Goal: Task Accomplishment & Management: Complete application form

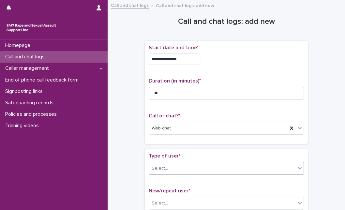
type input "**"
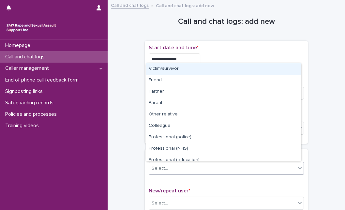
click at [166, 168] on div "Select..." at bounding box center [222, 168] width 146 height 11
click at [196, 68] on div "Victim/survivor" at bounding box center [223, 68] width 154 height 11
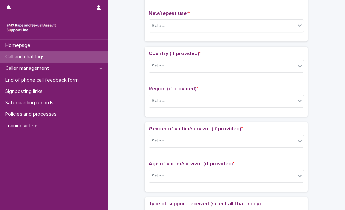
scroll to position [178, 0]
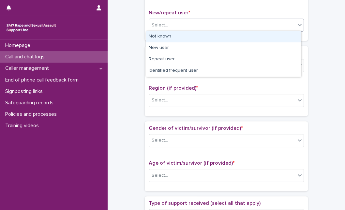
click at [286, 21] on div "Select..." at bounding box center [222, 25] width 146 height 11
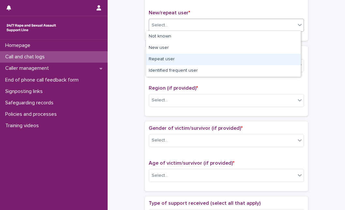
click at [253, 60] on div "Repeat user" at bounding box center [223, 59] width 154 height 11
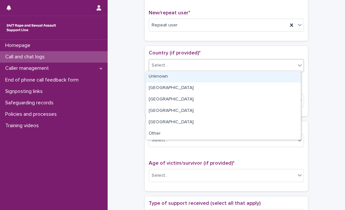
click at [253, 60] on div "Select..." at bounding box center [222, 65] width 146 height 11
click at [233, 79] on div "Unknown" at bounding box center [223, 76] width 154 height 11
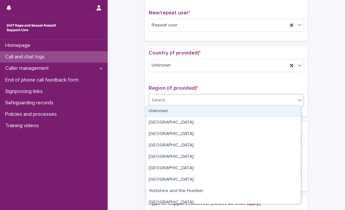
drag, startPoint x: 213, startPoint y: 97, endPoint x: 201, endPoint y: 112, distance: 19.5
click at [201, 112] on body "**********" at bounding box center [172, 105] width 345 height 210
click at [201, 112] on div "Unknown" at bounding box center [223, 111] width 154 height 11
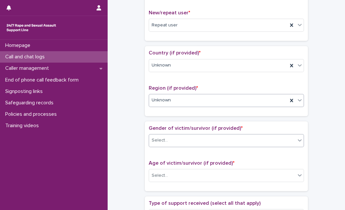
click at [185, 135] on div "Select..." at bounding box center [222, 140] width 146 height 11
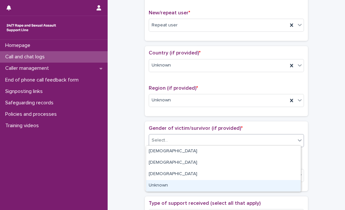
click at [167, 183] on div "Unknown" at bounding box center [223, 185] width 154 height 11
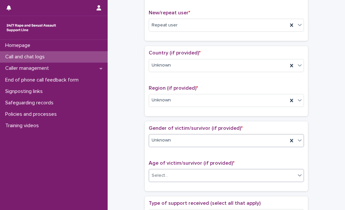
click at [180, 173] on div "Select..." at bounding box center [222, 175] width 146 height 11
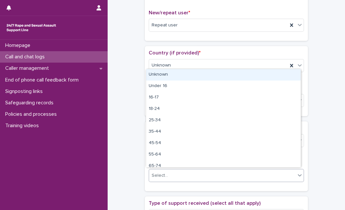
click at [213, 78] on div "Unknown" at bounding box center [223, 74] width 154 height 11
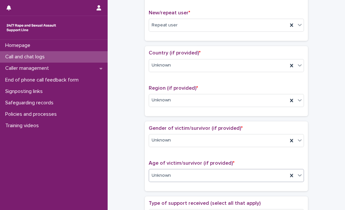
scroll to position [362, 0]
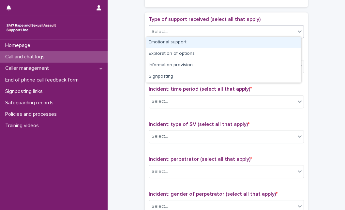
click at [231, 30] on div "Select..." at bounding box center [222, 31] width 146 height 11
click at [218, 44] on div "Emotional support" at bounding box center [223, 42] width 154 height 11
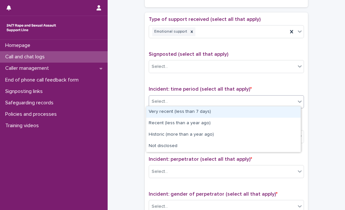
click at [215, 97] on div "Select..." at bounding box center [222, 101] width 146 height 11
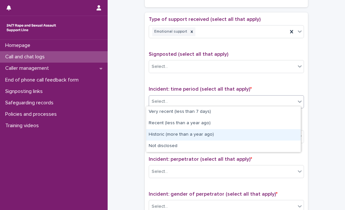
click at [196, 137] on div "Historic (more than a year ago)" at bounding box center [223, 134] width 154 height 11
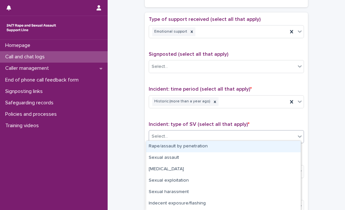
click at [196, 137] on div "Select..." at bounding box center [222, 136] width 146 height 11
click at [191, 148] on div "Rape/assault by penetration" at bounding box center [223, 146] width 154 height 11
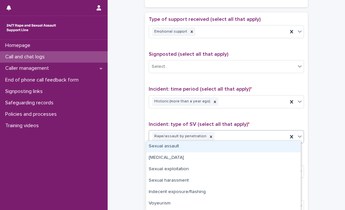
click at [296, 135] on icon at bounding box center [299, 136] width 7 height 7
click at [265, 149] on div "Sexual assault" at bounding box center [223, 146] width 154 height 11
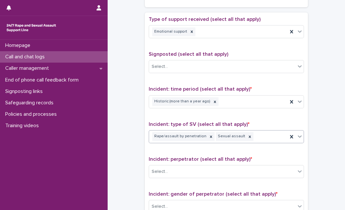
scroll to position [508, 0]
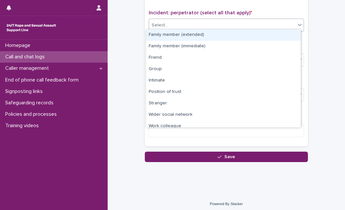
click at [264, 27] on div "Select..." at bounding box center [222, 25] width 146 height 11
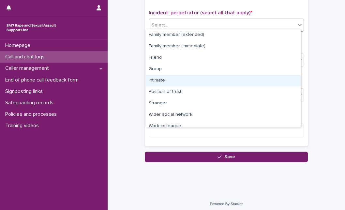
click at [239, 83] on div "Intimate" at bounding box center [223, 80] width 154 height 11
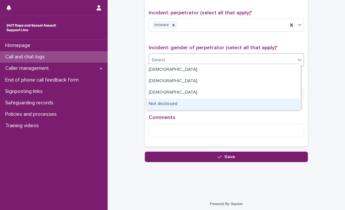
drag, startPoint x: 248, startPoint y: 63, endPoint x: 218, endPoint y: 101, distance: 48.1
click at [218, 101] on body "**********" at bounding box center [172, 105] width 345 height 210
click at [218, 101] on div "Not disclosed" at bounding box center [223, 103] width 154 height 11
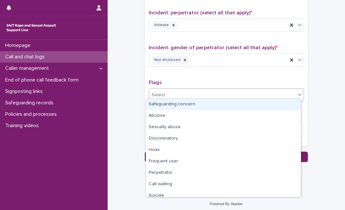
click at [173, 90] on div "Select..." at bounding box center [222, 95] width 146 height 11
click at [184, 59] on icon at bounding box center [185, 60] width 2 height 2
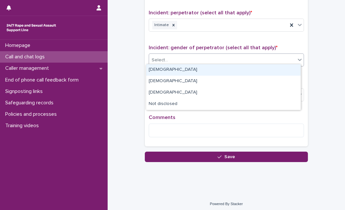
click at [179, 57] on div "Select..." at bounding box center [222, 60] width 146 height 11
click at [176, 68] on div "[DEMOGRAPHIC_DATA]" at bounding box center [223, 69] width 154 height 11
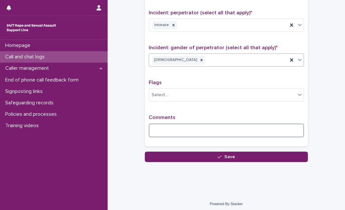
click at [166, 125] on textarea at bounding box center [226, 130] width 155 height 14
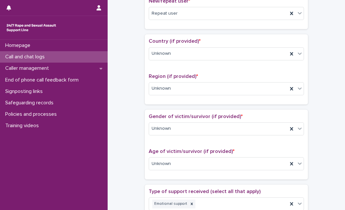
scroll to position [19, 0]
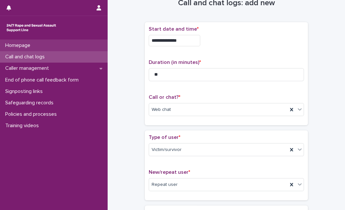
type textarea "**********"
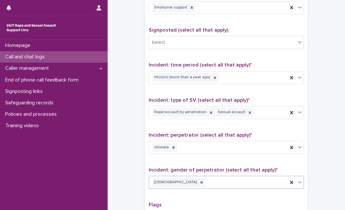
scroll to position [513, 0]
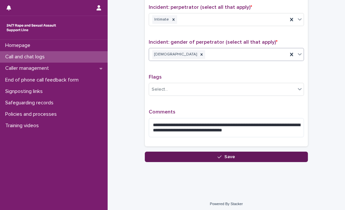
click at [279, 155] on button "Save" at bounding box center [226, 156] width 163 height 10
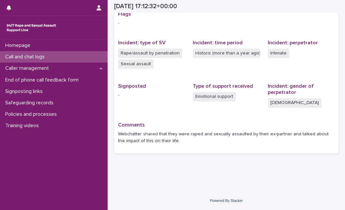
scroll to position [140, 0]
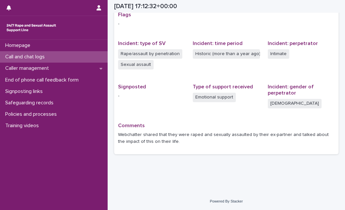
click at [92, 59] on div "Call and chat logs" at bounding box center [54, 56] width 108 height 11
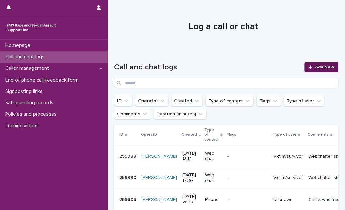
click at [310, 63] on link "Add New" at bounding box center [321, 67] width 34 height 10
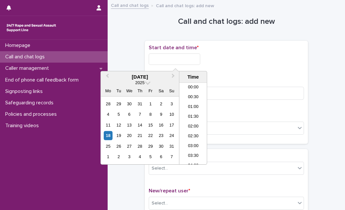
click at [187, 55] on input "text" at bounding box center [174, 58] width 51 height 11
click at [110, 137] on div "18" at bounding box center [108, 135] width 9 height 9
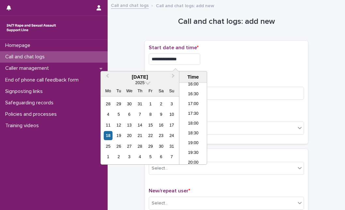
click at [185, 58] on input "**********" at bounding box center [174, 58] width 51 height 11
type input "**********"
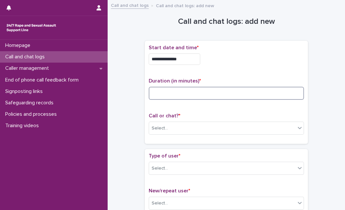
click at [251, 91] on input at bounding box center [226, 93] width 155 height 13
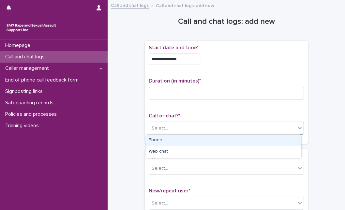
click at [214, 124] on div "Select..." at bounding box center [222, 128] width 146 height 11
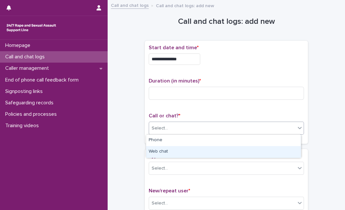
click at [199, 150] on div "Web chat" at bounding box center [223, 151] width 154 height 11
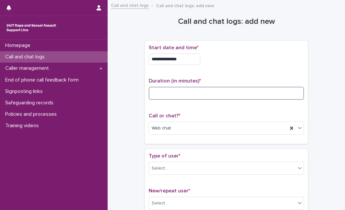
click at [158, 90] on input at bounding box center [226, 93] width 155 height 13
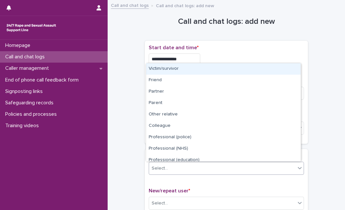
click at [189, 168] on div "Select..." at bounding box center [222, 168] width 146 height 11
click at [188, 73] on div "Victim/survivor" at bounding box center [223, 68] width 154 height 11
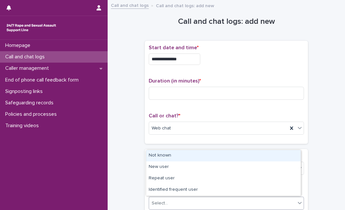
click at [174, 198] on div "Select..." at bounding box center [222, 203] width 146 height 11
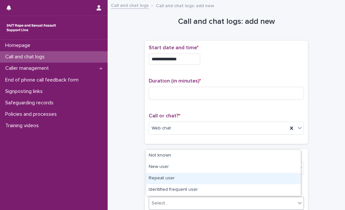
drag, startPoint x: 169, startPoint y: 172, endPoint x: 169, endPoint y: 177, distance: 5.5
click at [169, 177] on div "Repeat user" at bounding box center [223, 178] width 154 height 11
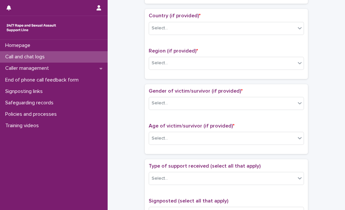
scroll to position [219, 0]
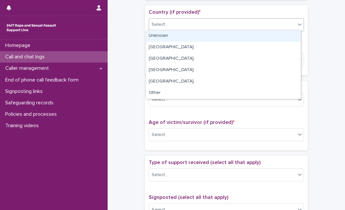
click at [273, 28] on div "Select..." at bounding box center [222, 24] width 146 height 11
click at [247, 36] on div "Unknown" at bounding box center [223, 35] width 154 height 11
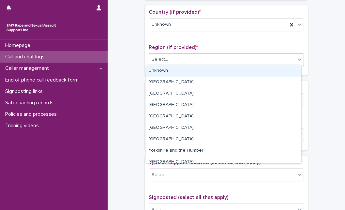
click at [227, 59] on div "Select..." at bounding box center [222, 59] width 146 height 11
click at [219, 68] on div "Unknown" at bounding box center [223, 70] width 154 height 11
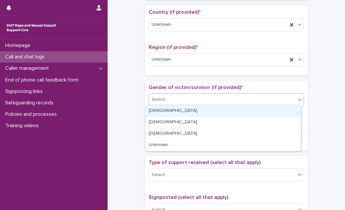
click at [203, 94] on div "Select..." at bounding box center [222, 99] width 146 height 11
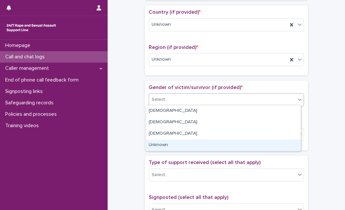
click at [170, 149] on div "Unknown" at bounding box center [223, 144] width 154 height 11
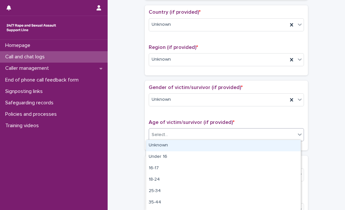
click at [176, 138] on div "Select..." at bounding box center [226, 134] width 155 height 13
click at [172, 145] on div "Unknown" at bounding box center [223, 145] width 154 height 11
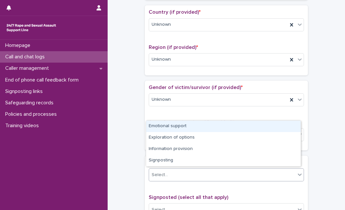
click at [164, 174] on div "Select..." at bounding box center [222, 174] width 146 height 11
click at [169, 125] on div "Emotional support" at bounding box center [223, 126] width 154 height 11
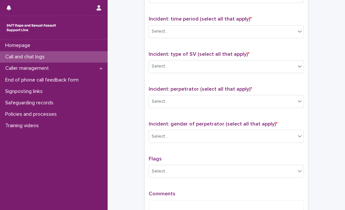
scroll to position [436, 0]
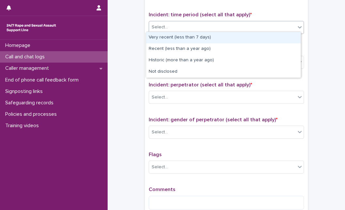
click at [278, 24] on div "Select..." at bounding box center [222, 27] width 146 height 11
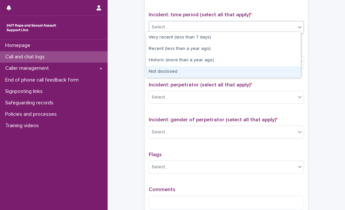
click at [233, 71] on div "Not disclosed" at bounding box center [223, 71] width 154 height 11
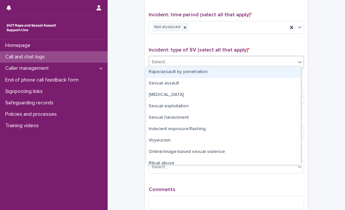
click at [238, 57] on div "Select..." at bounding box center [222, 62] width 146 height 11
click at [162, 56] on div "Select..." at bounding box center [226, 62] width 155 height 13
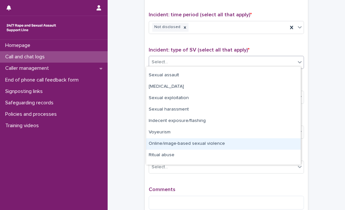
scroll to position [16, 0]
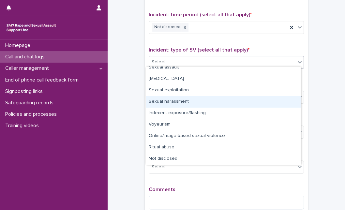
click at [259, 100] on div "Sexual harassment" at bounding box center [223, 101] width 154 height 11
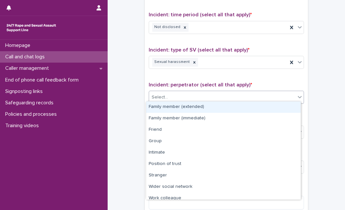
click at [259, 100] on div "Select..." at bounding box center [226, 97] width 155 height 13
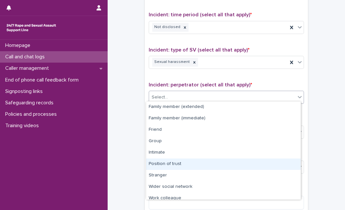
scroll to position [28, 0]
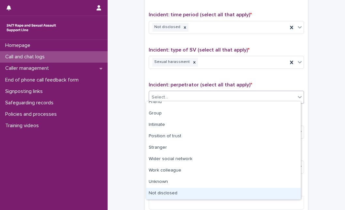
click at [269, 189] on div "Not disclosed" at bounding box center [223, 193] width 154 height 11
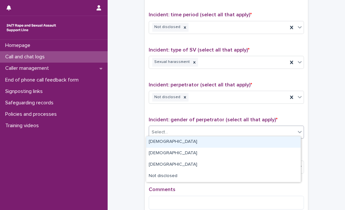
click at [272, 130] on div "Select..." at bounding box center [222, 132] width 146 height 11
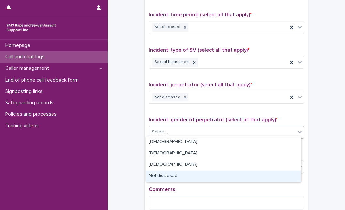
click at [237, 175] on div "Not disclosed" at bounding box center [223, 175] width 154 height 11
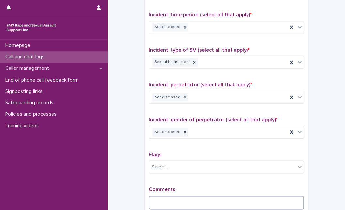
click at [211, 202] on textarea at bounding box center [226, 202] width 155 height 14
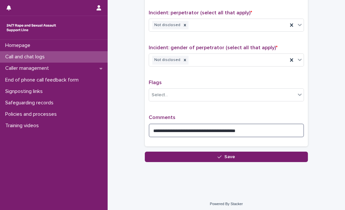
scroll to position [324, 0]
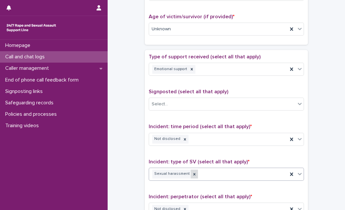
click at [192, 173] on icon at bounding box center [194, 174] width 5 height 5
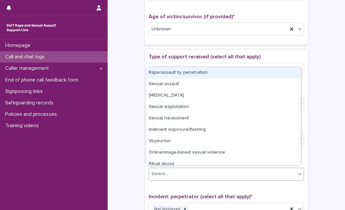
click at [187, 173] on div "Select..." at bounding box center [222, 173] width 146 height 11
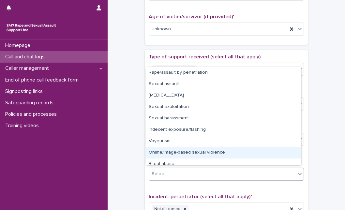
scroll to position [16, 0]
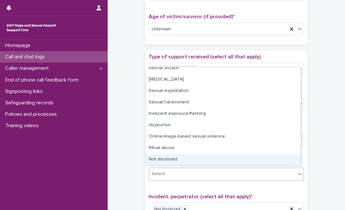
click at [268, 160] on div "Not disclosed" at bounding box center [223, 159] width 154 height 11
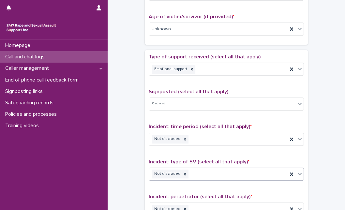
click at [268, 160] on p "Incident: type of SV (select all that apply) *" at bounding box center [226, 162] width 155 height 6
click at [184, 173] on icon at bounding box center [185, 174] width 2 height 2
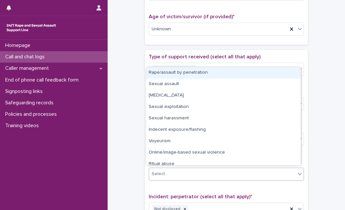
click at [180, 172] on div "Select..." at bounding box center [222, 173] width 146 height 11
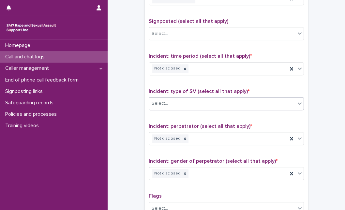
scroll to position [409, 0]
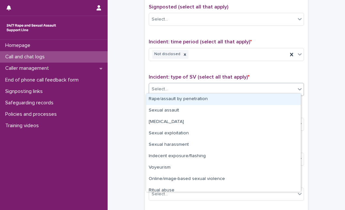
click at [206, 83] on div "Select..." at bounding box center [226, 89] width 155 height 13
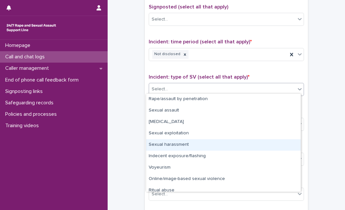
click at [186, 144] on div "Sexual harassment" at bounding box center [223, 144] width 154 height 11
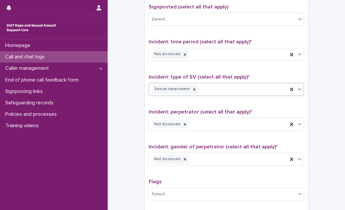
scroll to position [508, 0]
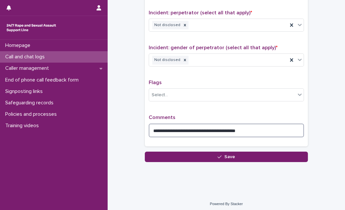
click at [287, 123] on textarea "**********" at bounding box center [226, 130] width 155 height 14
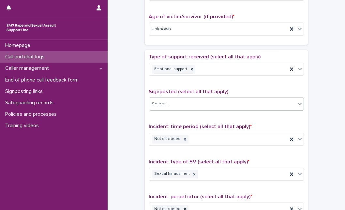
click at [195, 108] on div "Select..." at bounding box center [226, 103] width 155 height 13
click at [241, 81] on div "**********" at bounding box center [226, 190] width 155 height 272
click at [182, 137] on icon at bounding box center [184, 139] width 5 height 5
click at [181, 137] on div "Select..." at bounding box center [222, 139] width 146 height 11
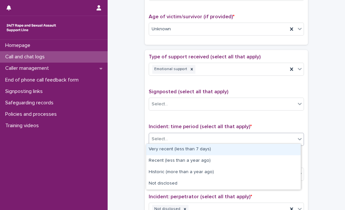
click at [178, 150] on div "Very recent (less than 7 days)" at bounding box center [223, 149] width 154 height 11
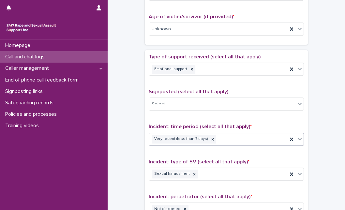
scroll to position [508, 0]
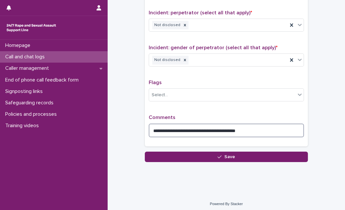
click at [255, 129] on textarea "**********" at bounding box center [226, 130] width 155 height 14
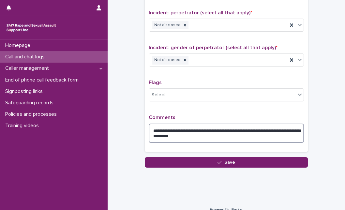
scroll to position [0, 0]
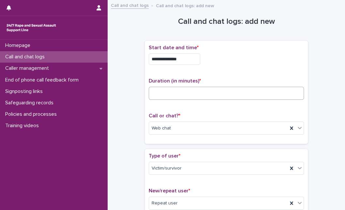
type textarea "**********"
click at [201, 92] on input "*" at bounding box center [226, 93] width 155 height 13
type input "**"
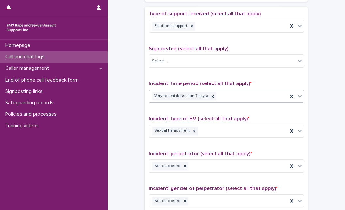
scroll to position [513, 0]
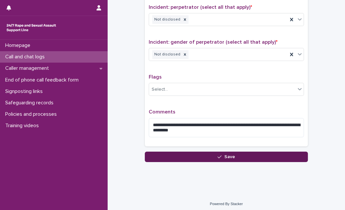
click at [268, 155] on button "Save" at bounding box center [226, 156] width 163 height 10
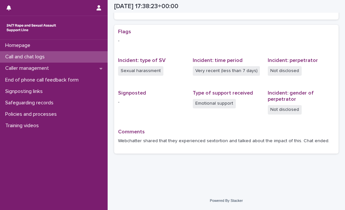
scroll to position [123, 0]
click at [80, 53] on div "Call and chat logs" at bounding box center [54, 56] width 108 height 11
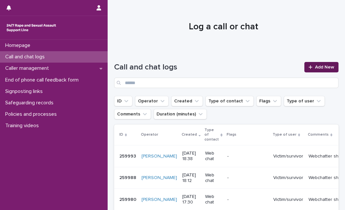
click at [308, 63] on link "Add New" at bounding box center [321, 67] width 34 height 10
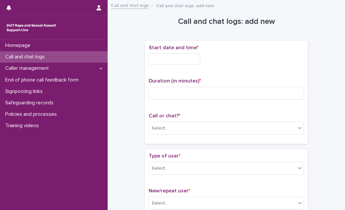
click at [169, 60] on input "text" at bounding box center [174, 58] width 51 height 11
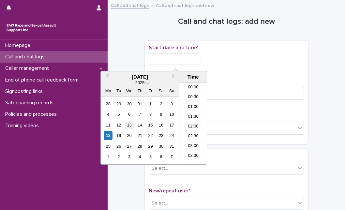
scroll to position [326, 0]
click at [109, 134] on div "18" at bounding box center [108, 135] width 9 height 9
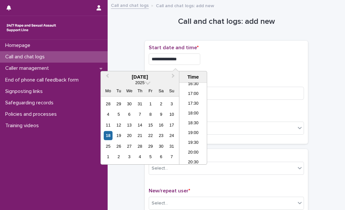
click at [186, 64] on input "**********" at bounding box center [174, 58] width 51 height 11
type input "**********"
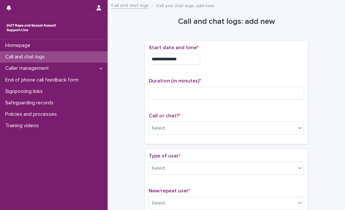
click at [237, 84] on div "Duration (in minutes) *" at bounding box center [226, 91] width 155 height 27
click at [229, 94] on input at bounding box center [226, 93] width 155 height 13
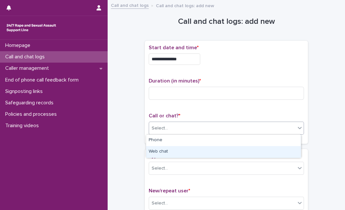
drag, startPoint x: 194, startPoint y: 122, endPoint x: 170, endPoint y: 152, distance: 38.7
click at [170, 152] on body "**********" at bounding box center [172, 105] width 345 height 210
click at [170, 152] on div "Web chat" at bounding box center [223, 151] width 154 height 11
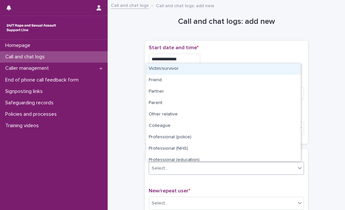
click at [164, 168] on div "Select..." at bounding box center [159, 168] width 16 height 7
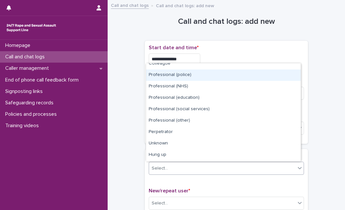
scroll to position [73, 0]
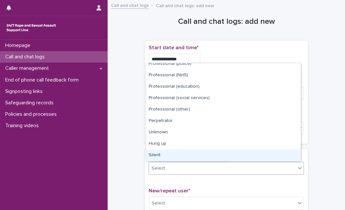
click at [278, 154] on div "Silent" at bounding box center [223, 155] width 154 height 11
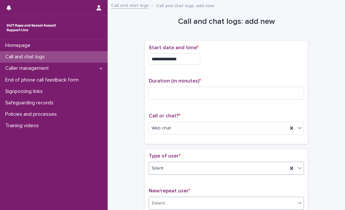
click at [215, 201] on div "Select..." at bounding box center [222, 203] width 146 height 11
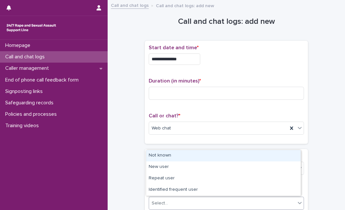
click at [230, 158] on div "Not known" at bounding box center [223, 155] width 154 height 11
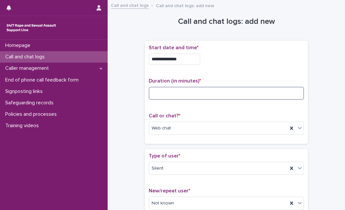
click at [264, 92] on input at bounding box center [226, 93] width 155 height 13
type input "*"
click at [167, 97] on input at bounding box center [226, 93] width 155 height 13
type input "*"
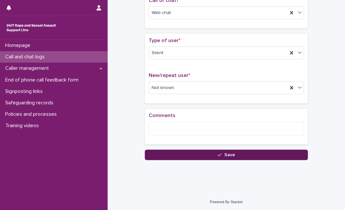
click at [228, 150] on button "Save" at bounding box center [226, 155] width 163 height 10
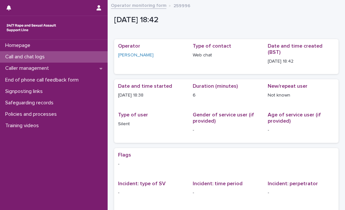
click at [56, 60] on div "Call and chat logs" at bounding box center [54, 56] width 108 height 11
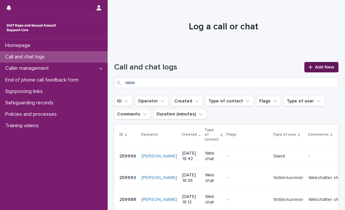
click at [322, 67] on span "Add New" at bounding box center [324, 67] width 19 height 5
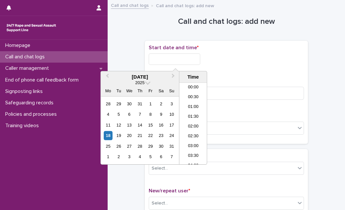
scroll to position [326, 0]
click at [164, 60] on input "text" at bounding box center [174, 58] width 51 height 11
click at [107, 135] on div "18" at bounding box center [108, 135] width 9 height 9
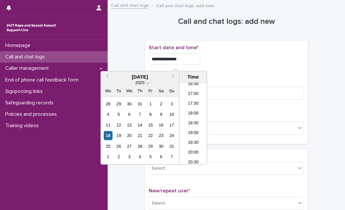
click at [191, 57] on input "**********" at bounding box center [174, 58] width 51 height 11
type input "**********"
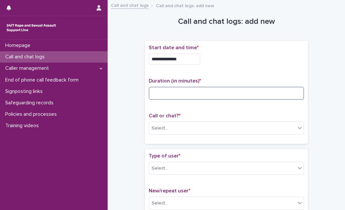
click at [240, 99] on input at bounding box center [226, 93] width 155 height 13
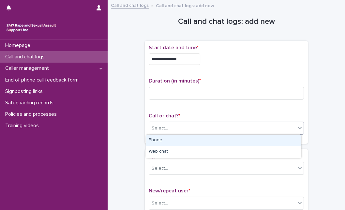
click at [191, 129] on div "Select..." at bounding box center [222, 128] width 146 height 11
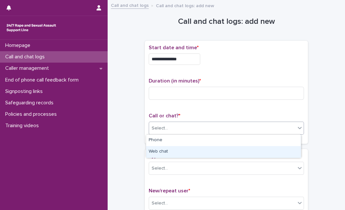
click at [177, 154] on div "Web chat" at bounding box center [223, 151] width 154 height 11
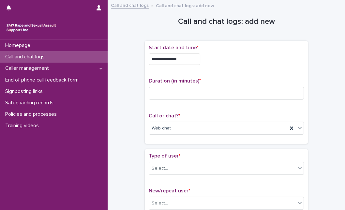
click at [192, 94] on input at bounding box center [226, 93] width 155 height 13
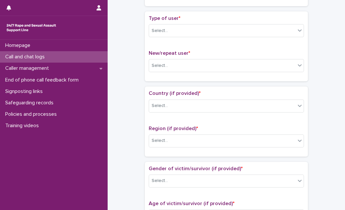
scroll to position [143, 0]
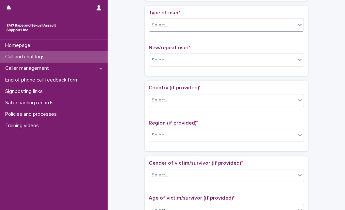
type input "**"
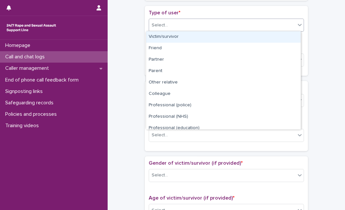
click at [275, 23] on div "Select..." at bounding box center [222, 25] width 146 height 11
click at [258, 39] on div "Victim/survivor" at bounding box center [223, 36] width 154 height 11
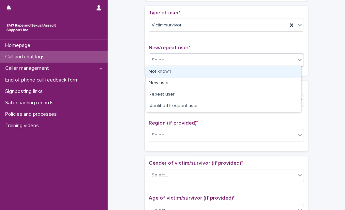
click at [235, 62] on div "Select..." at bounding box center [222, 60] width 146 height 11
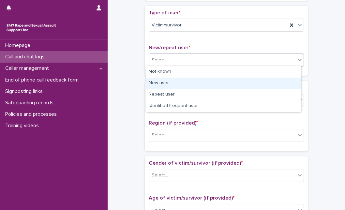
click at [202, 88] on div "New user" at bounding box center [223, 83] width 154 height 11
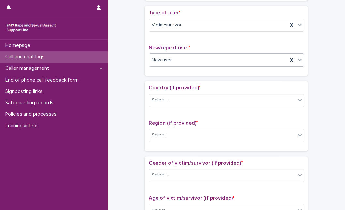
click at [178, 61] on div "New user" at bounding box center [218, 60] width 138 height 11
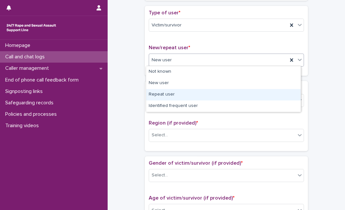
click at [175, 89] on div "Repeat user" at bounding box center [223, 94] width 154 height 11
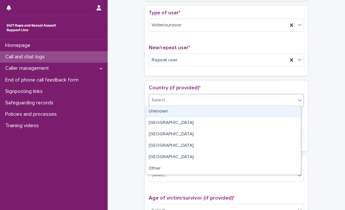
click at [172, 96] on div "Select..." at bounding box center [222, 100] width 146 height 11
click at [171, 112] on div "Unknown" at bounding box center [223, 111] width 154 height 11
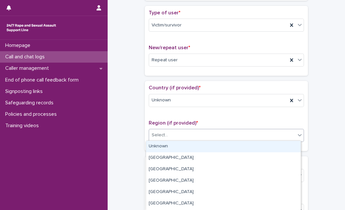
click at [167, 132] on div "Select..." at bounding box center [222, 135] width 146 height 11
click at [166, 144] on div "Unknown" at bounding box center [223, 146] width 154 height 11
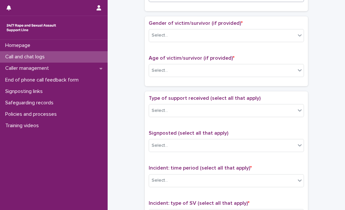
scroll to position [291, 0]
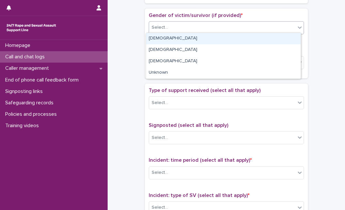
click at [274, 22] on div "Select..." at bounding box center [222, 27] width 146 height 11
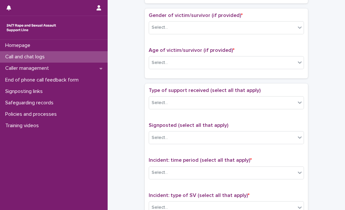
click at [214, 79] on div "Loading... Saving… Gender of victim/survivor (if provided) * Select... Age of v…" at bounding box center [226, 45] width 163 height 75
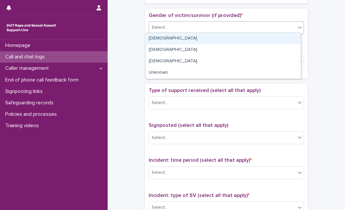
click at [245, 28] on div "Select..." at bounding box center [222, 27] width 146 height 11
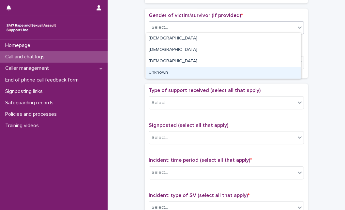
click at [206, 69] on div "Unknown" at bounding box center [223, 72] width 154 height 11
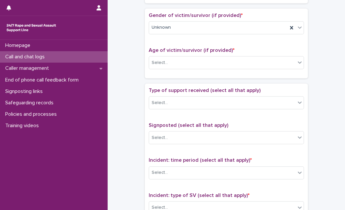
scroll to position [107, 0]
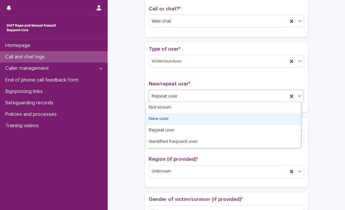
drag, startPoint x: 184, startPoint y: 97, endPoint x: 175, endPoint y: 120, distance: 24.3
click at [175, 120] on body "**********" at bounding box center [172, 105] width 345 height 210
click at [175, 120] on div "New user" at bounding box center [223, 118] width 154 height 11
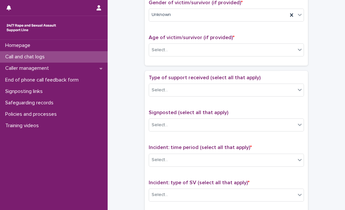
scroll to position [304, 0]
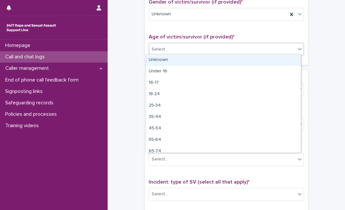
click at [241, 43] on div "Select..." at bounding box center [226, 49] width 155 height 13
click at [212, 60] on div "Unknown" at bounding box center [223, 59] width 154 height 11
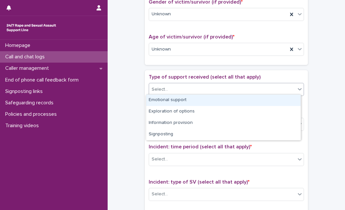
drag, startPoint x: 196, startPoint y: 86, endPoint x: 191, endPoint y: 102, distance: 16.7
click at [191, 102] on body "**********" at bounding box center [172, 105] width 345 height 210
click at [191, 102] on div "Emotional support" at bounding box center [223, 99] width 154 height 11
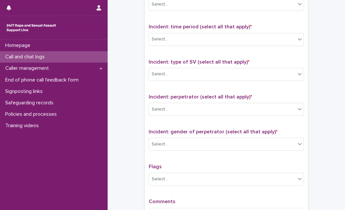
scroll to position [430, 0]
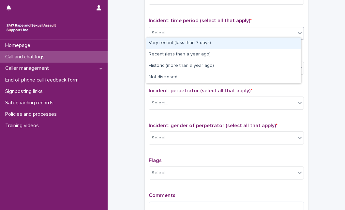
click at [257, 30] on div "Select..." at bounding box center [222, 33] width 146 height 11
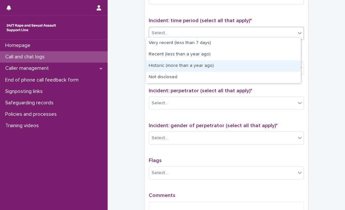
click at [207, 64] on div "Historic (more than a year ago)" at bounding box center [223, 65] width 154 height 11
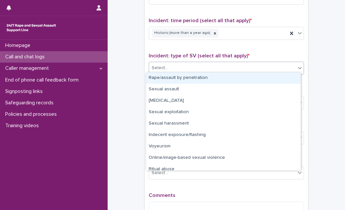
click at [223, 65] on div "Select..." at bounding box center [222, 68] width 146 height 11
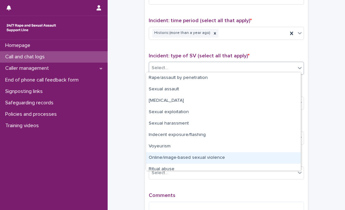
scroll to position [16, 0]
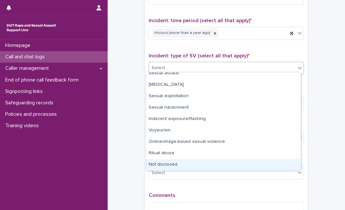
click at [278, 165] on div "Not disclosed" at bounding box center [223, 164] width 154 height 11
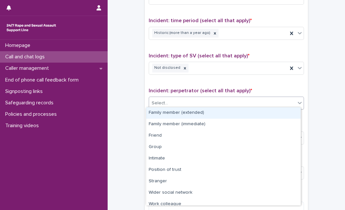
click at [267, 104] on div "Select..." at bounding box center [222, 103] width 146 height 11
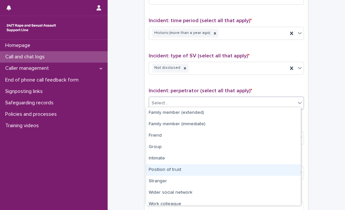
scroll to position [28, 0]
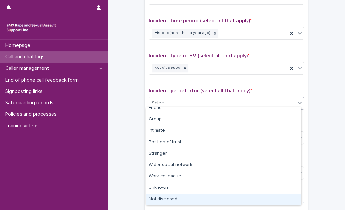
click at [274, 194] on div "Not disclosed" at bounding box center [223, 199] width 154 height 11
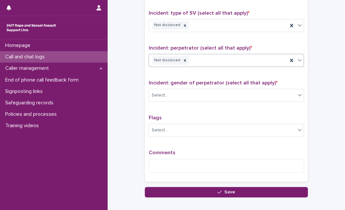
scroll to position [474, 0]
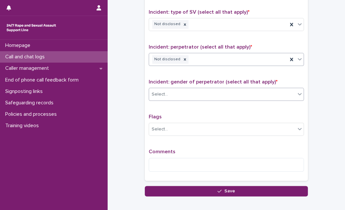
click at [278, 96] on div "Select..." at bounding box center [222, 94] width 146 height 11
click at [214, 149] on p "Comments" at bounding box center [226, 152] width 155 height 6
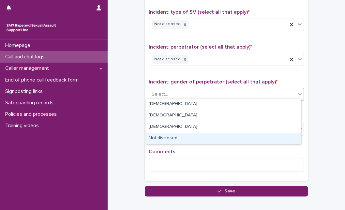
drag, startPoint x: 241, startPoint y: 92, endPoint x: 201, endPoint y: 134, distance: 57.8
click at [201, 134] on body "**********" at bounding box center [172, 105] width 345 height 210
click at [201, 134] on div "Not disclosed" at bounding box center [223, 138] width 154 height 11
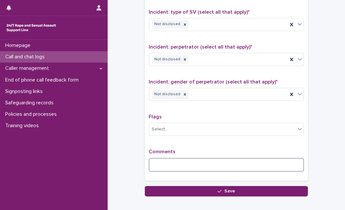
click at [188, 159] on textarea at bounding box center [226, 165] width 155 height 14
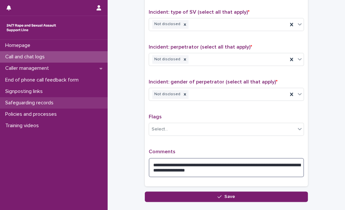
type textarea "**********"
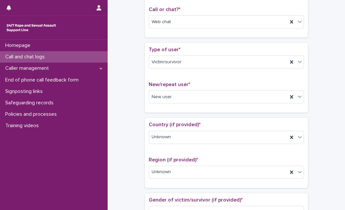
scroll to position [0, 0]
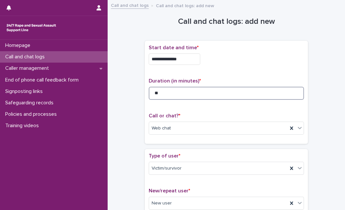
click at [188, 97] on input "**" at bounding box center [226, 93] width 155 height 13
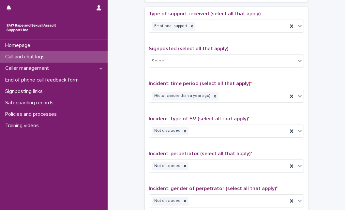
scroll to position [513, 0]
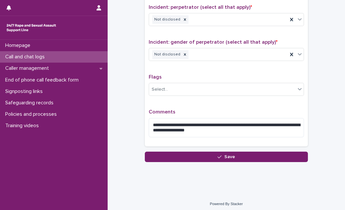
type input "**"
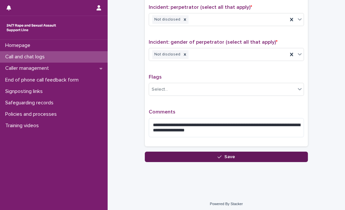
click at [212, 153] on button "Save" at bounding box center [226, 156] width 163 height 10
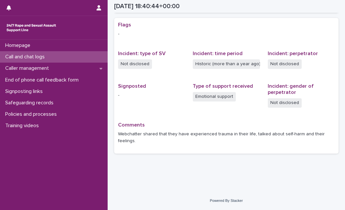
scroll to position [129, 0]
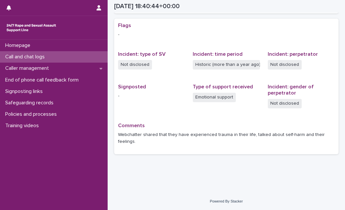
click at [48, 56] on p "Call and chat logs" at bounding box center [26, 57] width 47 height 6
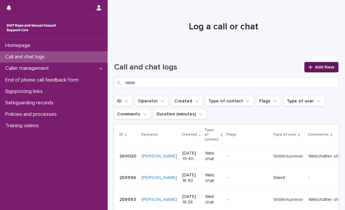
click at [320, 68] on span "Add New" at bounding box center [324, 67] width 19 height 5
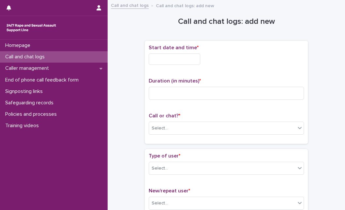
click at [160, 55] on input "text" at bounding box center [174, 58] width 51 height 11
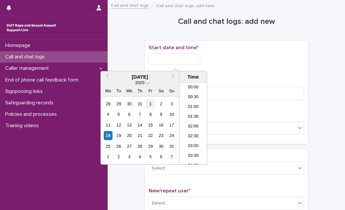
scroll to position [345, 0]
click at [108, 137] on div "18" at bounding box center [108, 135] width 9 height 9
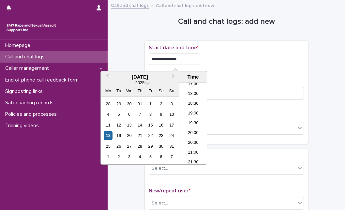
click at [192, 64] on input "**********" at bounding box center [174, 58] width 51 height 11
type input "**********"
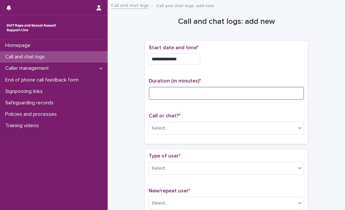
click at [212, 92] on input at bounding box center [226, 93] width 155 height 13
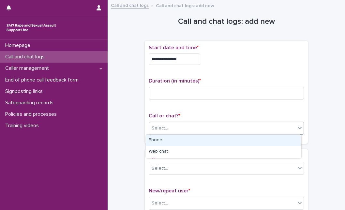
click at [194, 131] on div "Select..." at bounding box center [222, 128] width 146 height 11
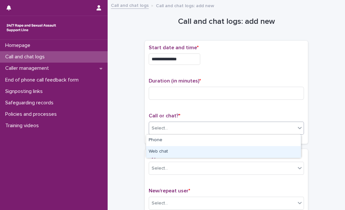
click at [188, 148] on div "Web chat" at bounding box center [223, 151] width 154 height 11
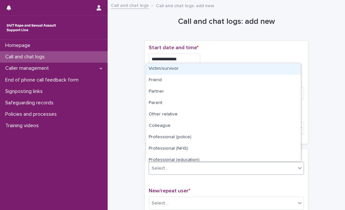
click at [180, 168] on div "Select..." at bounding box center [222, 168] width 146 height 11
click at [213, 69] on div "Victim/survivor" at bounding box center [223, 68] width 154 height 11
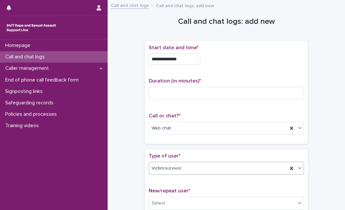
scroll to position [183, 0]
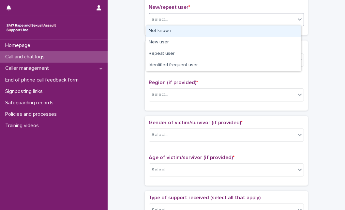
click at [231, 18] on div "Select..." at bounding box center [222, 19] width 146 height 11
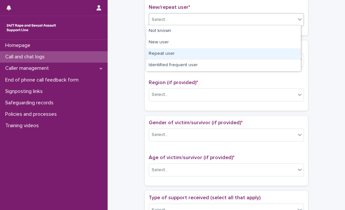
click at [192, 54] on div "Repeat user" at bounding box center [223, 53] width 154 height 11
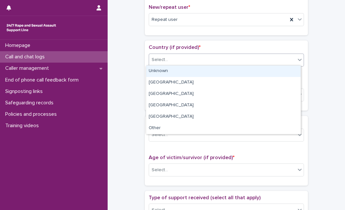
click at [204, 59] on div "Select..." at bounding box center [222, 59] width 146 height 11
click at [197, 71] on div "Unknown" at bounding box center [223, 70] width 154 height 11
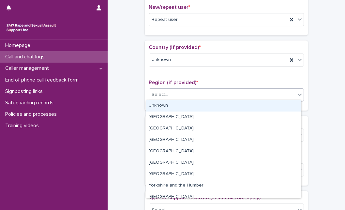
drag, startPoint x: 182, startPoint y: 92, endPoint x: 177, endPoint y: 105, distance: 14.3
click at [177, 105] on body "**********" at bounding box center [172, 105] width 345 height 210
click at [177, 105] on div "Unknown" at bounding box center [223, 105] width 154 height 11
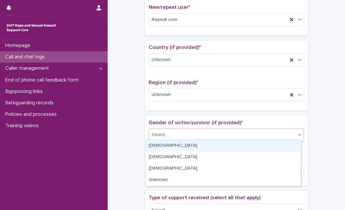
click at [166, 136] on div "Select..." at bounding box center [222, 134] width 146 height 11
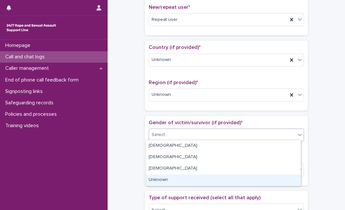
click at [156, 184] on div "Unknown" at bounding box center [223, 179] width 154 height 11
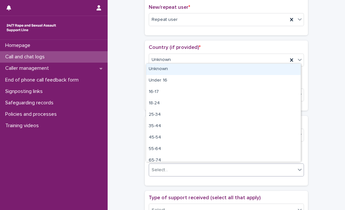
click at [173, 170] on div "Select..." at bounding box center [222, 170] width 146 height 11
click at [210, 67] on div "Unknown" at bounding box center [223, 69] width 154 height 11
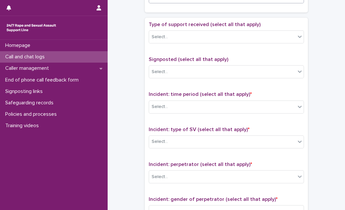
scroll to position [359, 0]
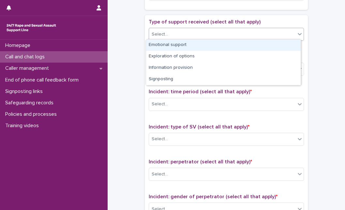
click at [287, 33] on div "Select..." at bounding box center [222, 34] width 146 height 11
click at [270, 39] on div "Emotional support" at bounding box center [223, 44] width 154 height 11
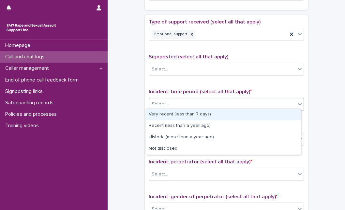
click at [189, 99] on div "Select..." at bounding box center [222, 104] width 146 height 11
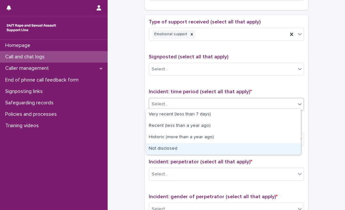
click at [176, 149] on div "Not disclosed" at bounding box center [223, 148] width 154 height 11
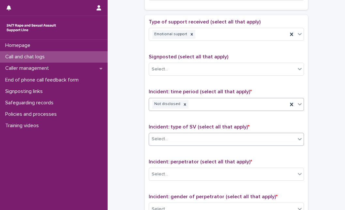
click at [182, 140] on div "Select..." at bounding box center [222, 139] width 146 height 11
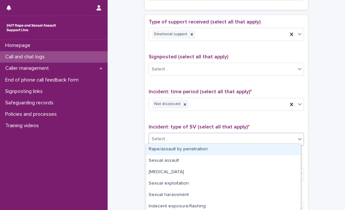
click at [177, 149] on div "Rape/assault by penetration" at bounding box center [223, 149] width 154 height 11
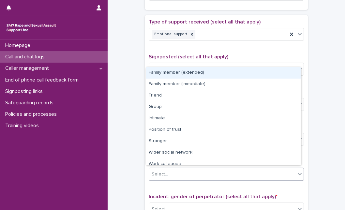
click at [228, 169] on div "Select..." at bounding box center [222, 174] width 146 height 11
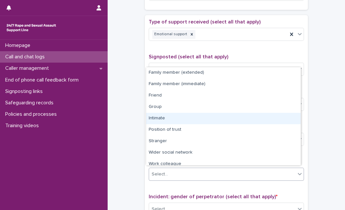
click at [231, 120] on div "Intimate" at bounding box center [223, 118] width 154 height 11
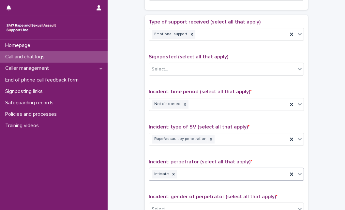
scroll to position [508, 0]
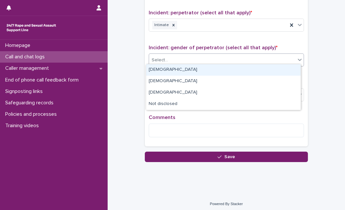
click at [268, 58] on div "Select..." at bounding box center [222, 60] width 146 height 11
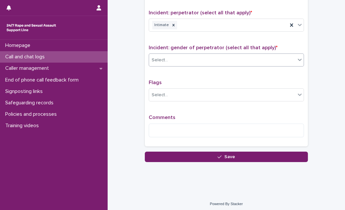
click at [172, 55] on div "Select..." at bounding box center [222, 60] width 146 height 11
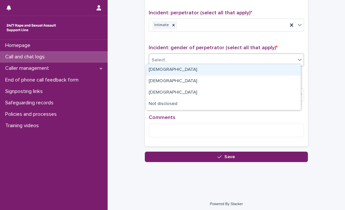
click at [166, 69] on div "[DEMOGRAPHIC_DATA]" at bounding box center [223, 69] width 154 height 11
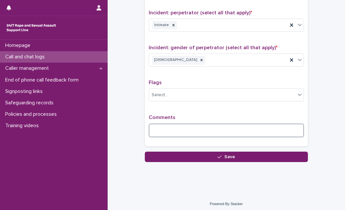
click at [160, 126] on textarea at bounding box center [226, 130] width 155 height 14
click at [156, 125] on textarea at bounding box center [226, 130] width 155 height 14
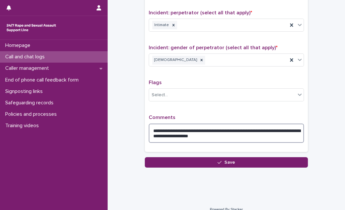
type textarea "**********"
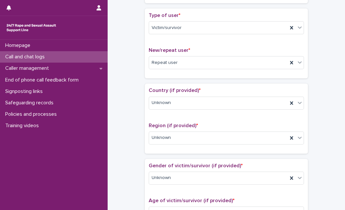
scroll to position [0, 0]
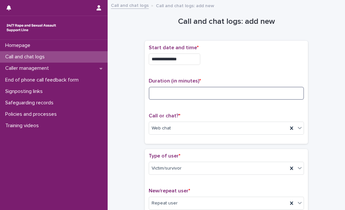
click at [266, 92] on input at bounding box center [226, 93] width 155 height 13
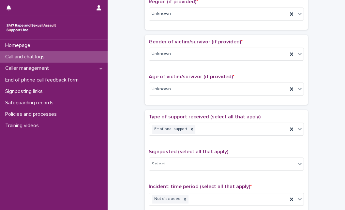
scroll to position [513, 0]
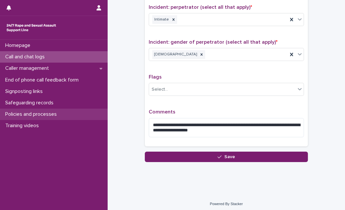
type input "**"
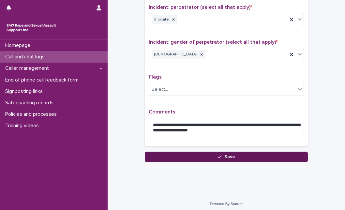
click at [217, 154] on icon "button" at bounding box center [219, 156] width 4 height 5
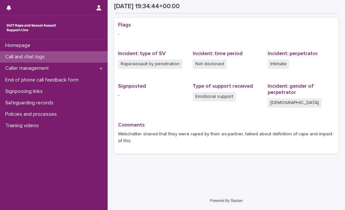
scroll to position [129, 0]
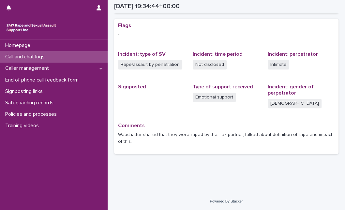
click at [57, 57] on div "Call and chat logs" at bounding box center [54, 56] width 108 height 11
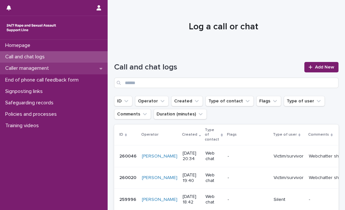
click at [47, 69] on p "Caller management" at bounding box center [28, 68] width 51 height 6
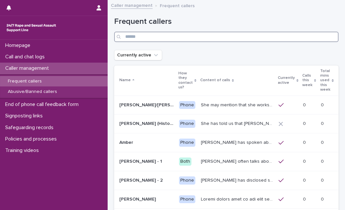
click at [234, 34] on input "Search" at bounding box center [226, 37] width 224 height 10
type input "****"
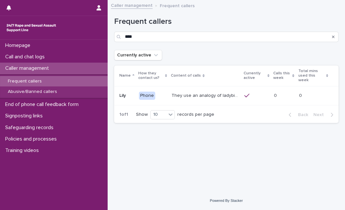
click at [197, 92] on p "They use an analogy of ladybirds (blood) and white syrup (semen). They refer to…" at bounding box center [205, 95] width 69 height 7
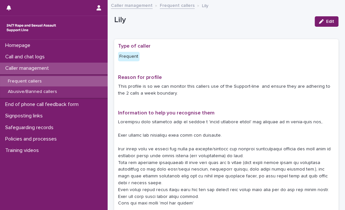
click at [197, 87] on p "This profile is so we can monitor this callers use of the Support-line and ensu…" at bounding box center [226, 90] width 216 height 14
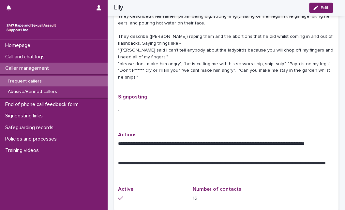
scroll to position [405, 0]
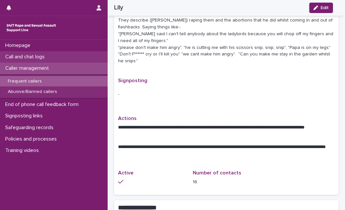
click at [59, 55] on div "Call and chat logs" at bounding box center [54, 56] width 108 height 11
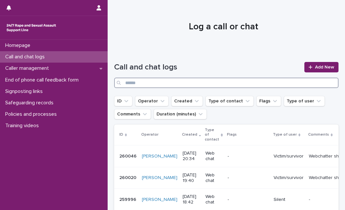
click at [174, 85] on input "Search" at bounding box center [226, 83] width 224 height 10
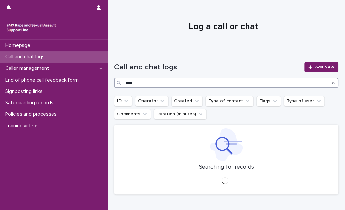
type input "****"
